Goal: Information Seeking & Learning: Understand process/instructions

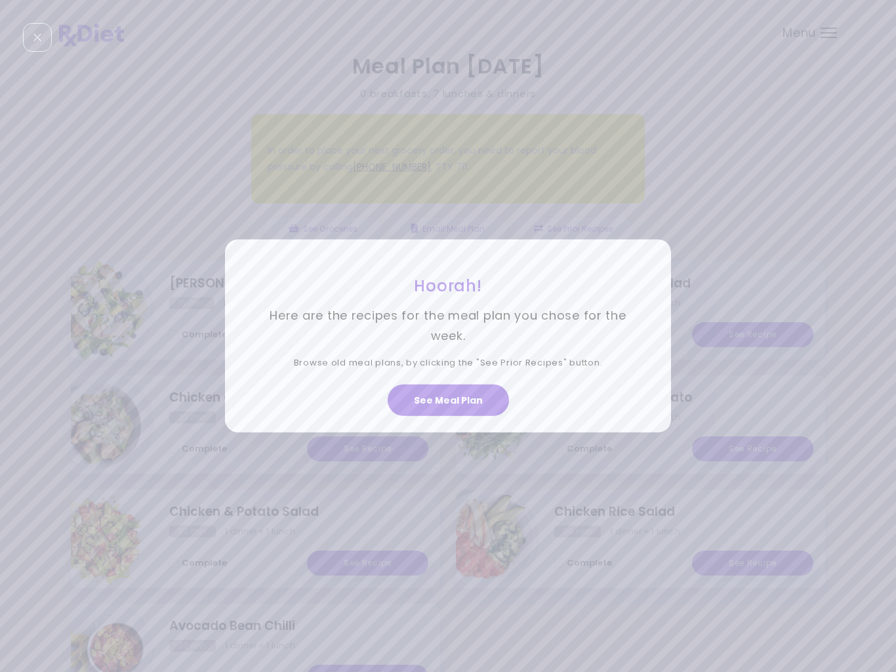
click at [472, 404] on button "See Meal Plan" at bounding box center [448, 400] width 121 height 31
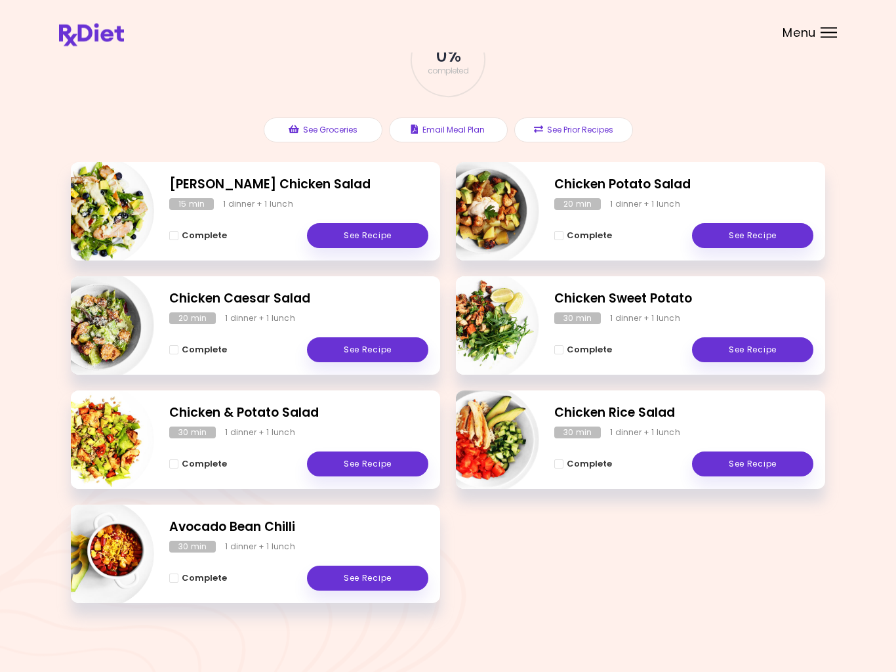
scroll to position [101, 0]
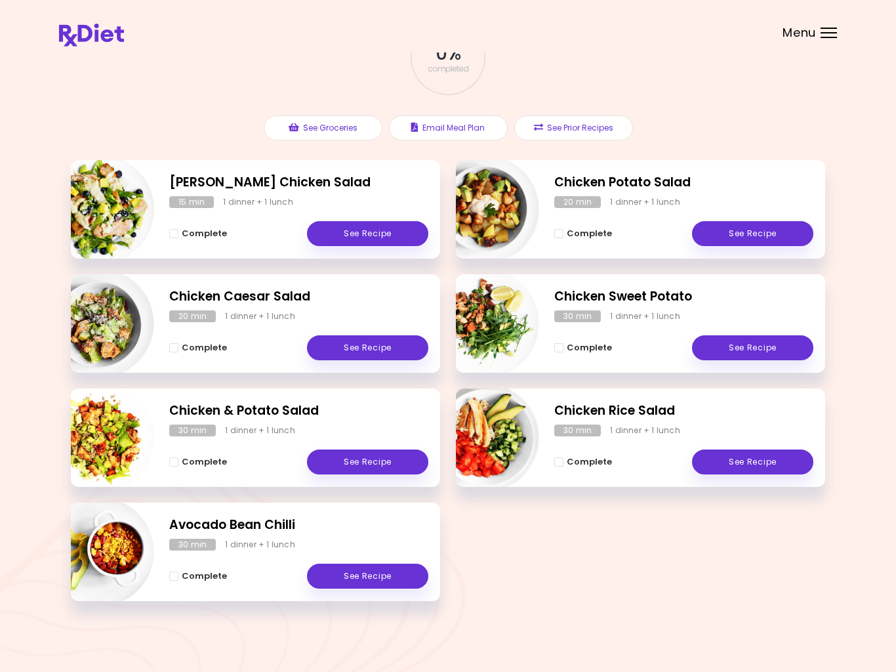
click at [256, 526] on h2 "Avocado Bean Chilli" at bounding box center [298, 525] width 259 height 19
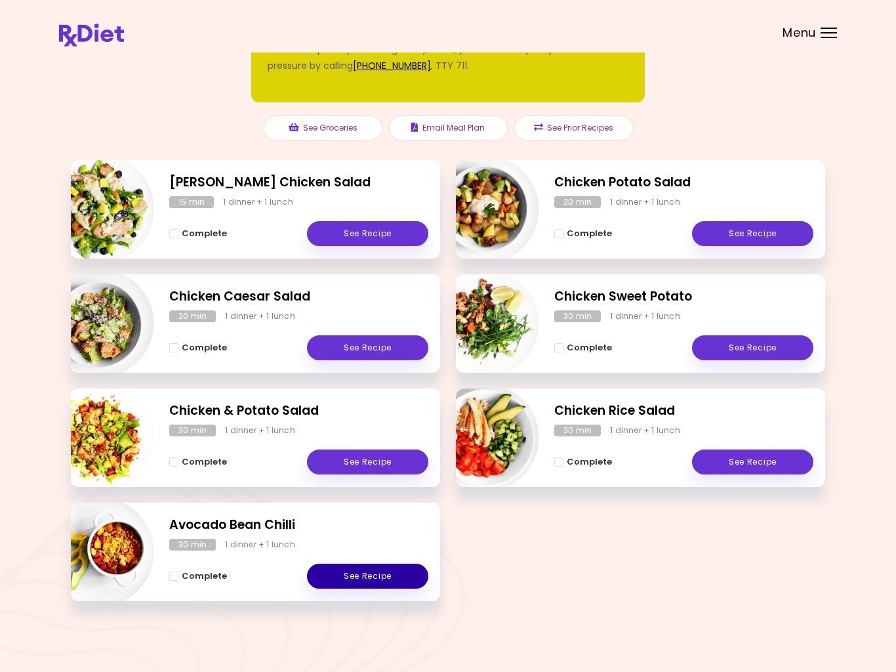
click at [380, 580] on link "See Recipe" at bounding box center [367, 576] width 121 height 25
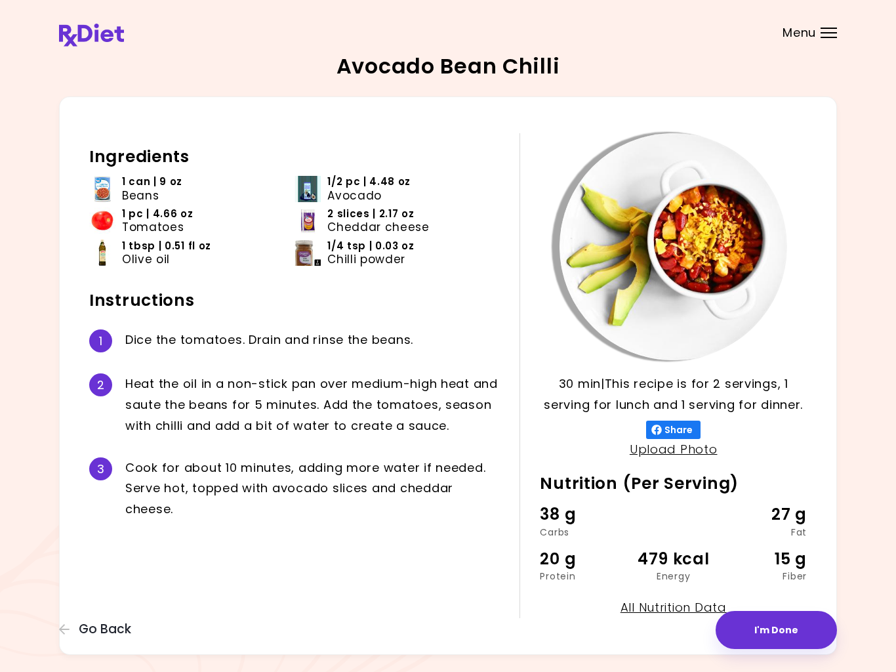
click at [33, 98] on div "Avocado Bean Chilli 30 min 30 min | This recipe is for 2 servings, 1 serving fo…" at bounding box center [448, 355] width 896 height 711
click at [827, 72] on div "Avocado Bean Chilli 30 min 30 min | This recipe is for 2 servings, 1 serving fo…" at bounding box center [448, 355] width 778 height 599
click at [110, 637] on span "Go Back" at bounding box center [105, 629] width 52 height 14
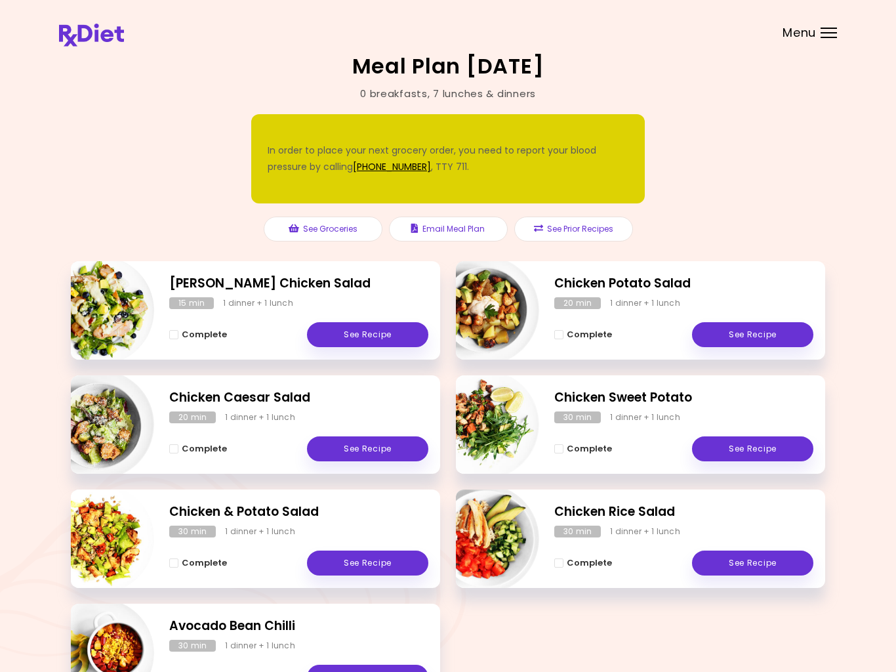
click at [778, 564] on link "See Recipe" at bounding box center [752, 563] width 121 height 25
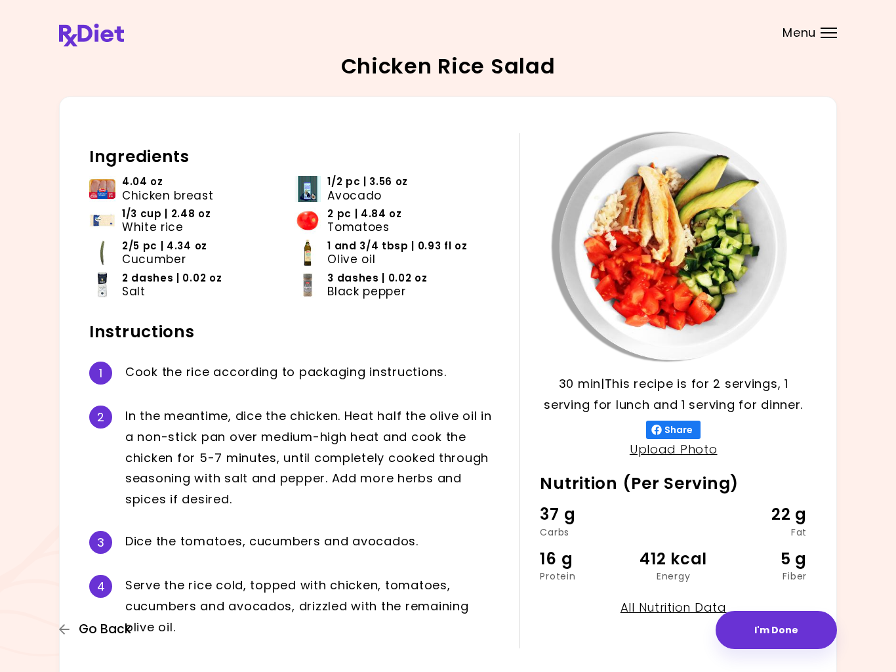
click at [105, 627] on span "Go Back" at bounding box center [105, 629] width 52 height 14
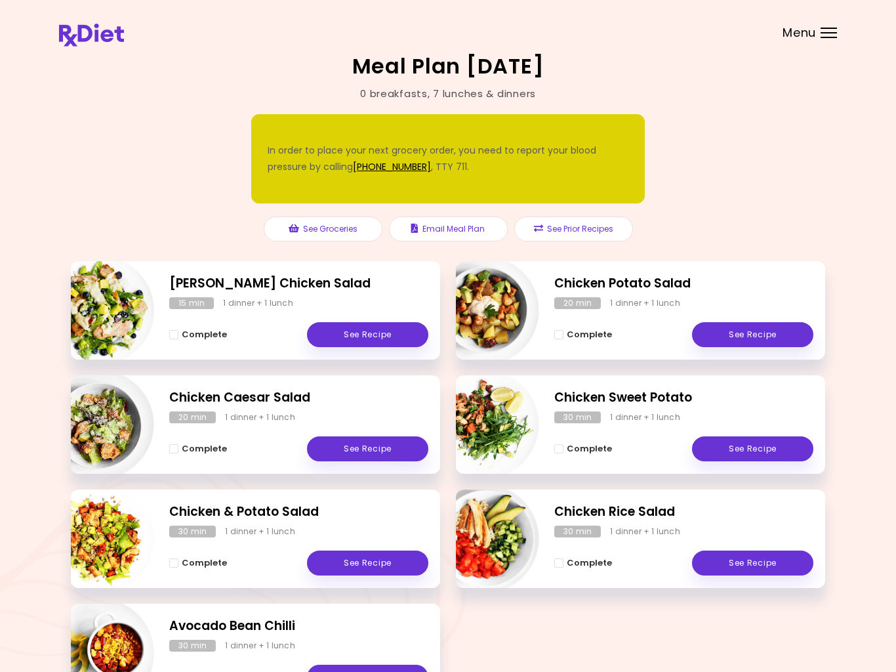
click at [352, 335] on link "See Recipe" at bounding box center [367, 334] width 121 height 25
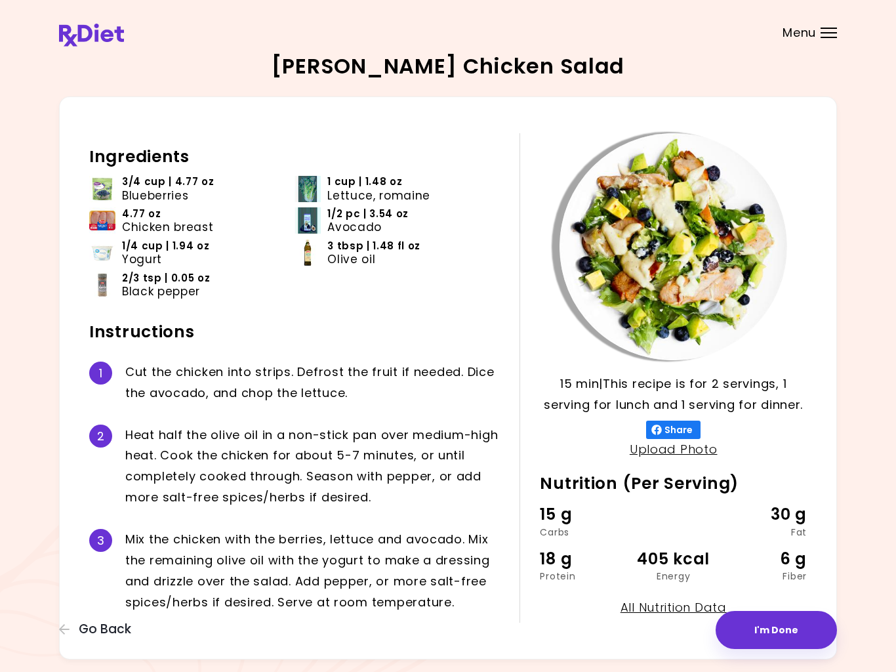
click at [80, 624] on span "Go Back" at bounding box center [105, 629] width 52 height 14
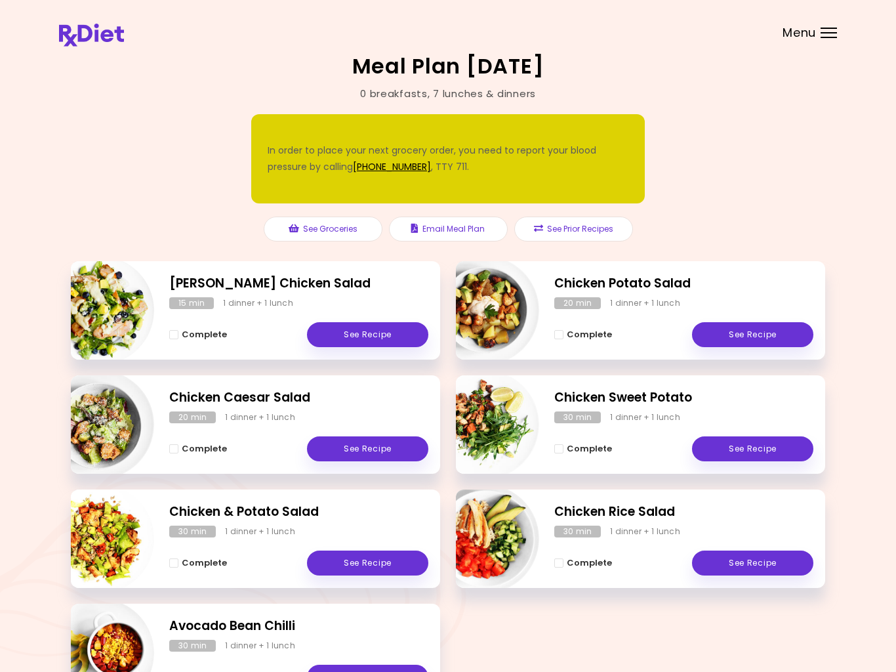
click at [379, 559] on link "See Recipe" at bounding box center [367, 563] width 121 height 25
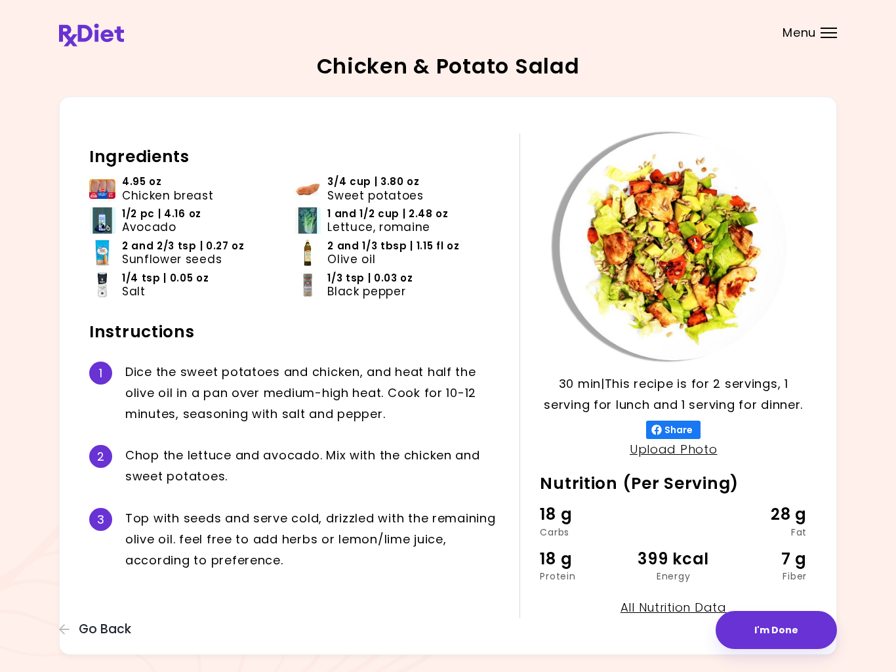
click at [54, 626] on div "Chicken & Potato Salad 30 min 30 min | This recipe is for 2 servings, 1 serving…" at bounding box center [448, 355] width 896 height 711
click at [61, 626] on icon "button" at bounding box center [65, 629] width 12 height 12
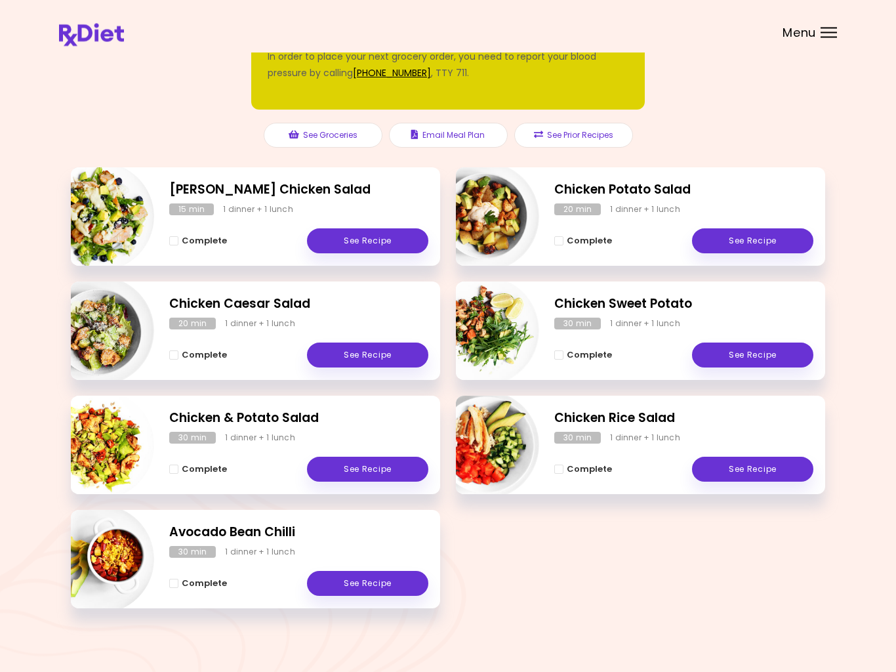
scroll to position [101, 0]
